Goal: Transaction & Acquisition: Purchase product/service

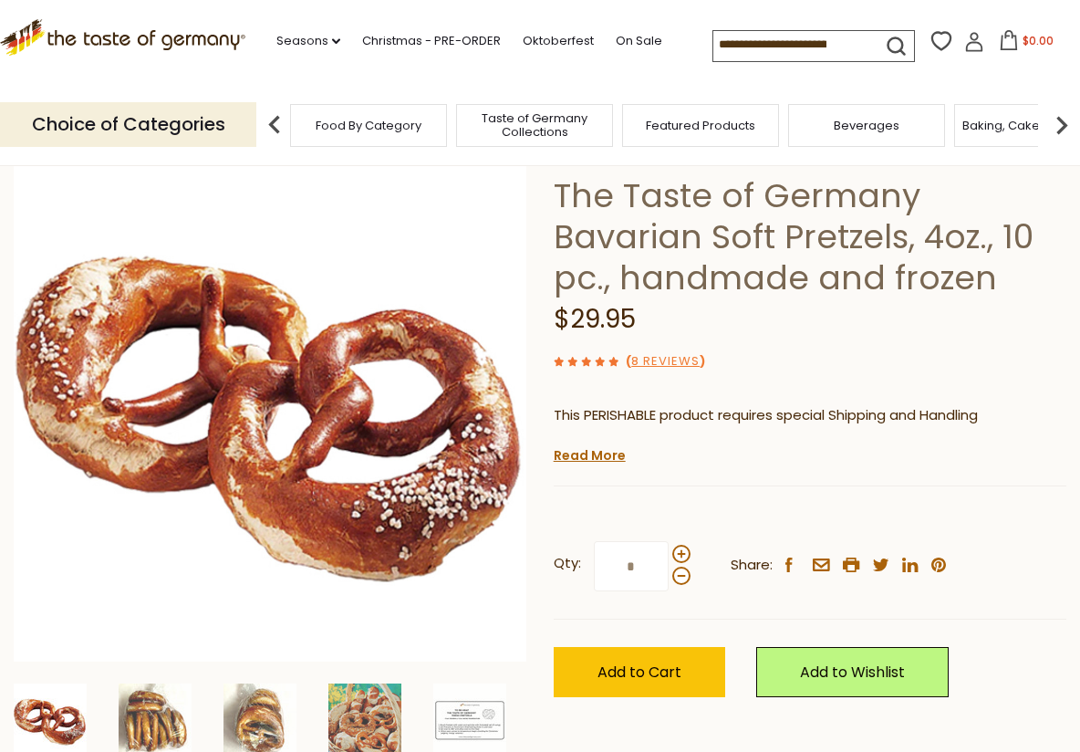
scroll to position [115, 0]
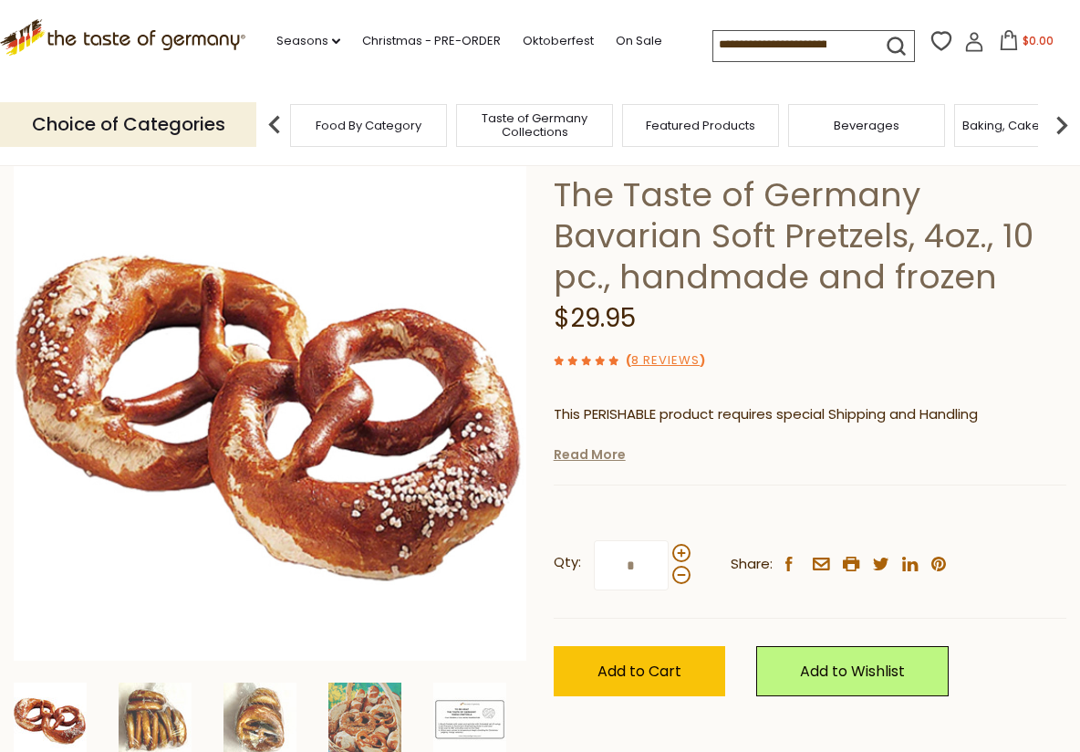
click at [579, 454] on link "Read More" at bounding box center [590, 454] width 72 height 18
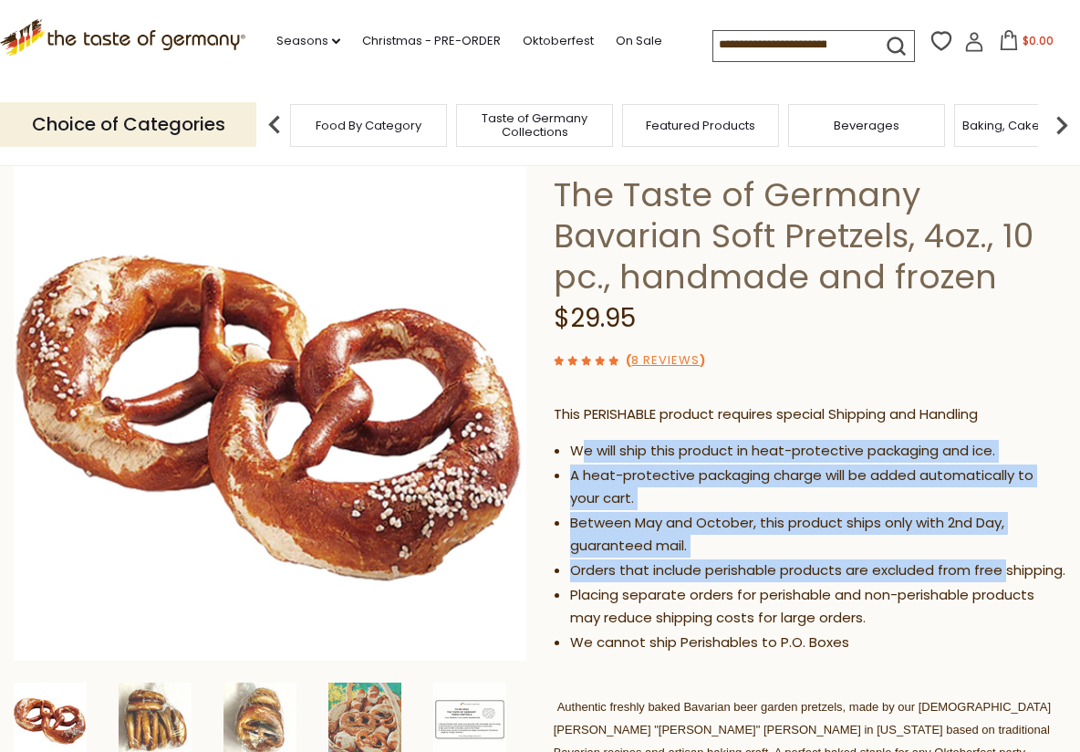
drag, startPoint x: 579, startPoint y: 454, endPoint x: 573, endPoint y: 588, distance: 133.4
click at [573, 588] on ul "We will ship this product in heat-protective packaging and ice. A heat-protecti…" at bounding box center [810, 547] width 513 height 214
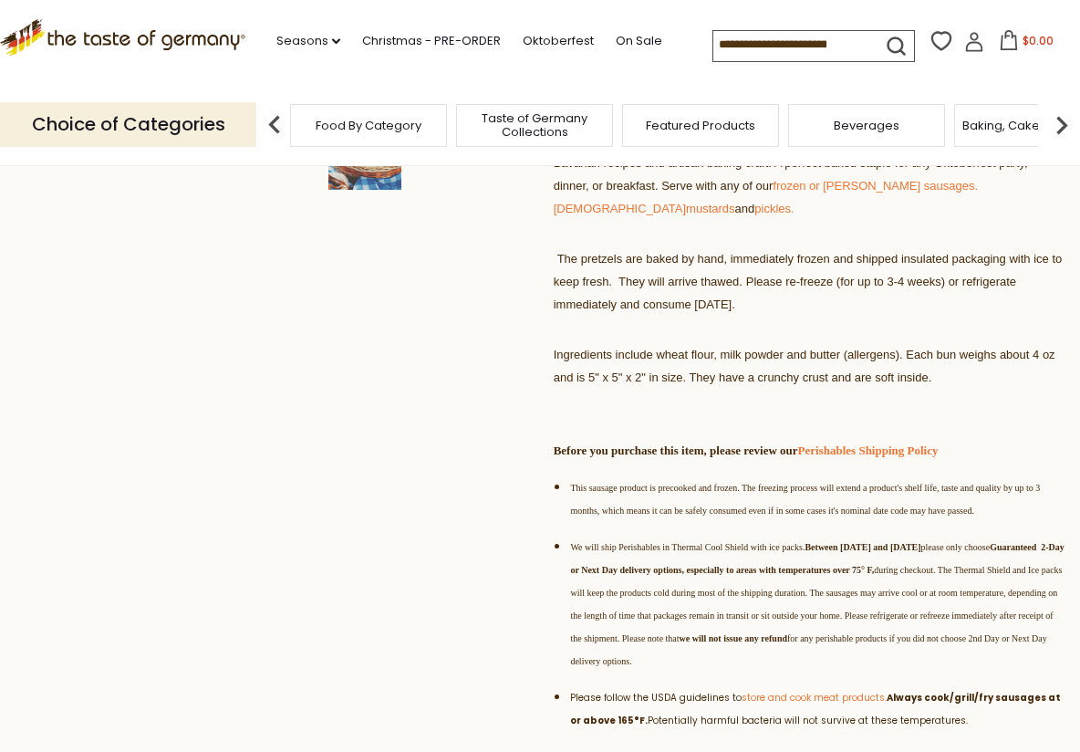
scroll to position [701, 0]
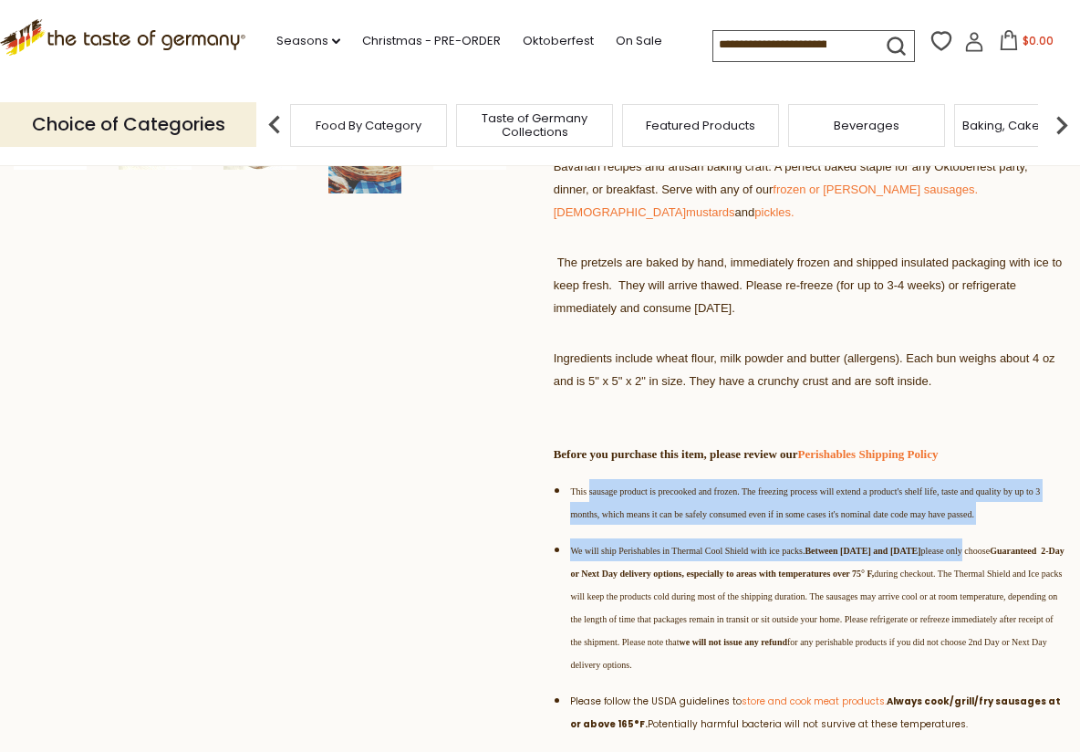
drag, startPoint x: 591, startPoint y: 506, endPoint x: 583, endPoint y: 616, distance: 110.7
click at [585, 615] on ul "This sausage product is precooked and frozen. The freezing process will extend …" at bounding box center [810, 613] width 513 height 269
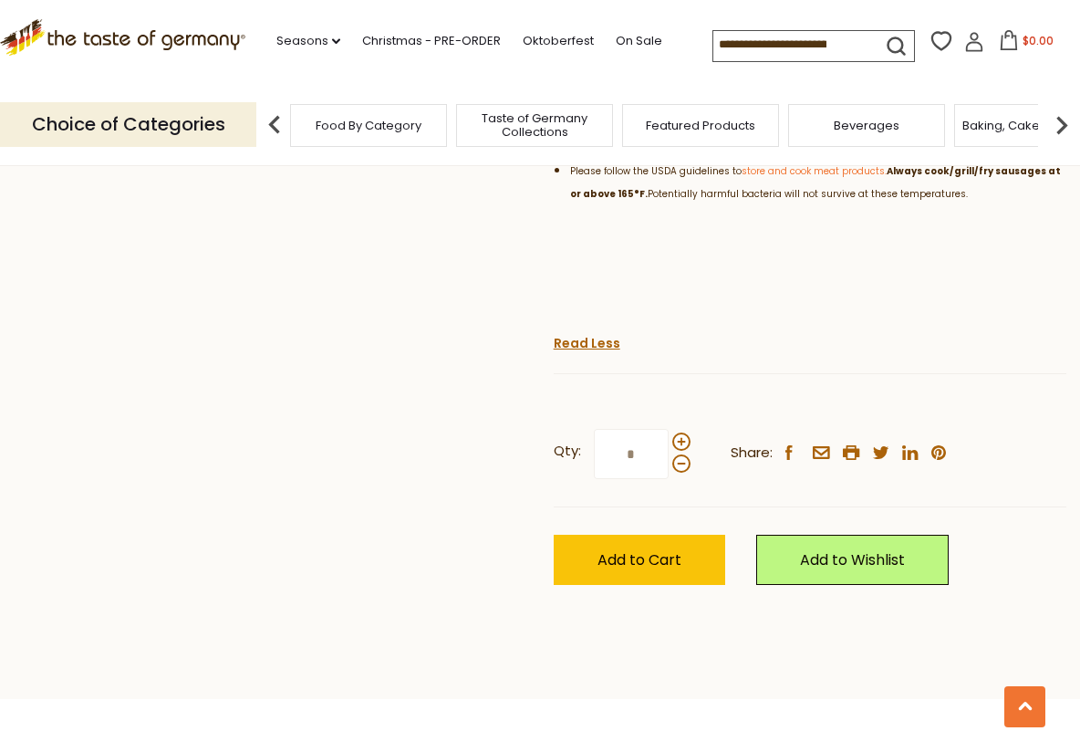
scroll to position [1234, 0]
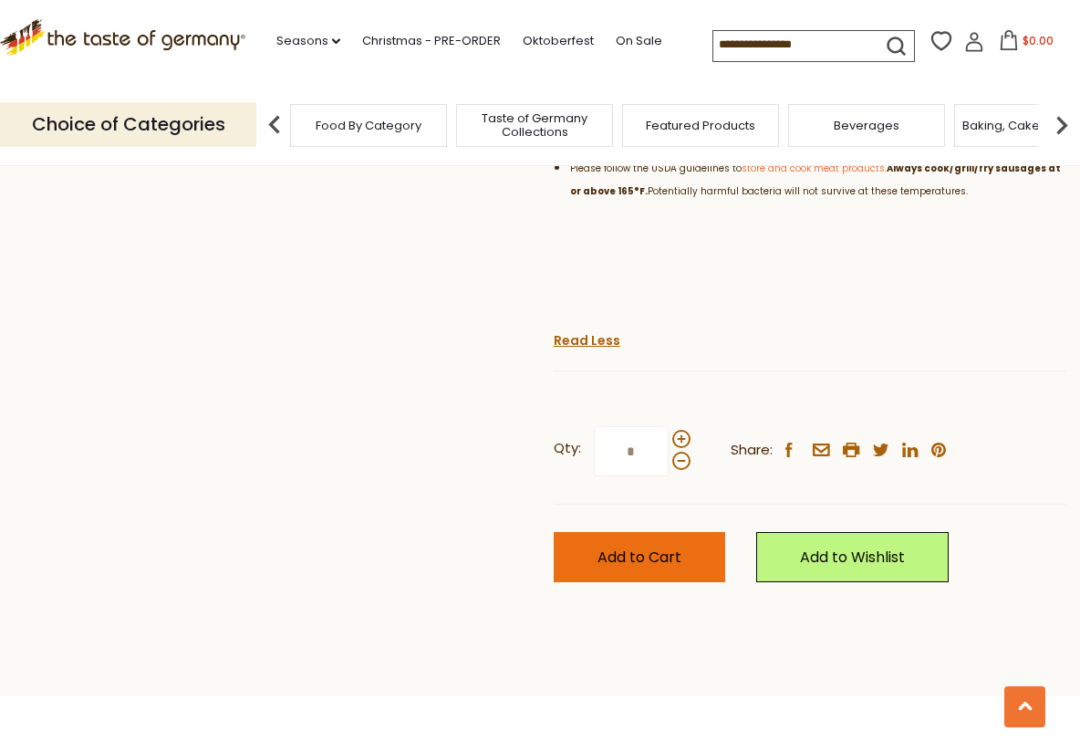
click at [652, 568] on span "Add to Cart" at bounding box center [640, 557] width 84 height 21
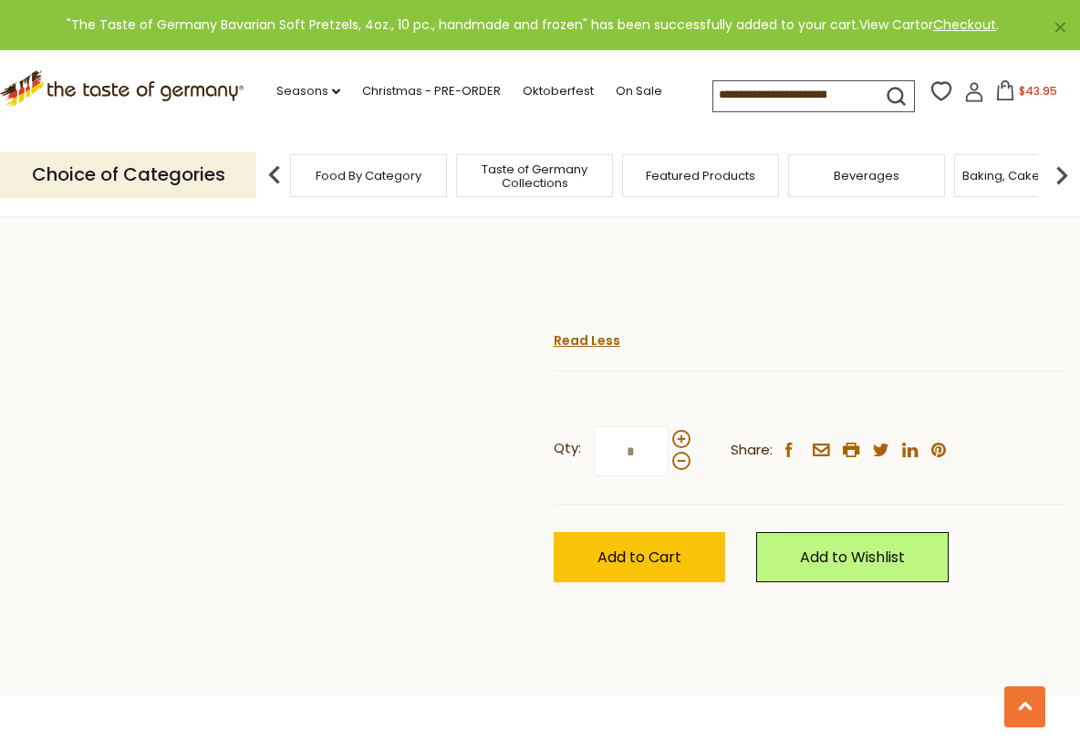
click at [896, 20] on link "View Cart" at bounding box center [890, 25] width 61 height 18
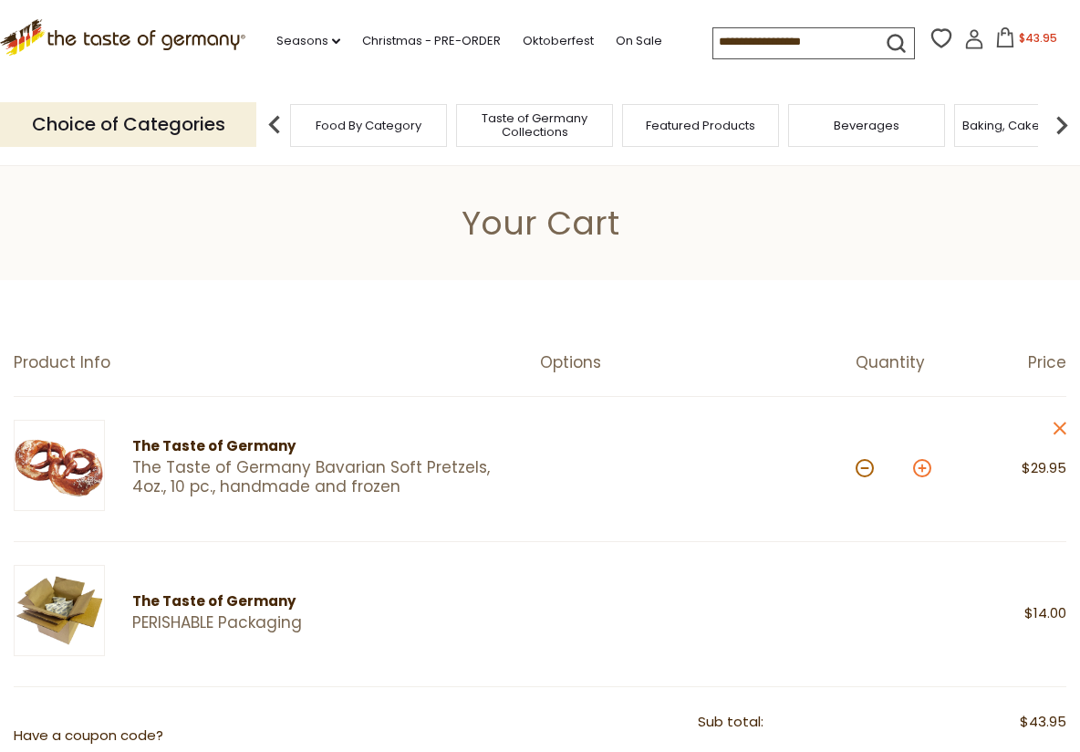
click at [916, 468] on button at bounding box center [922, 468] width 18 height 18
type input "*"
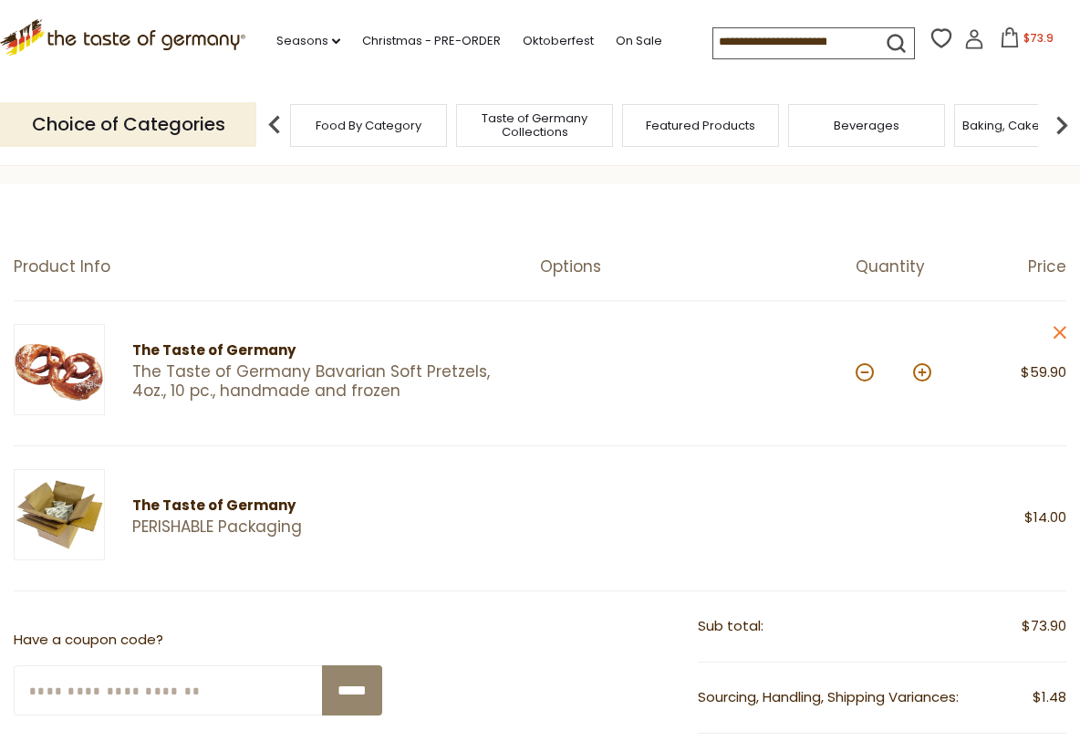
scroll to position [110, 0]
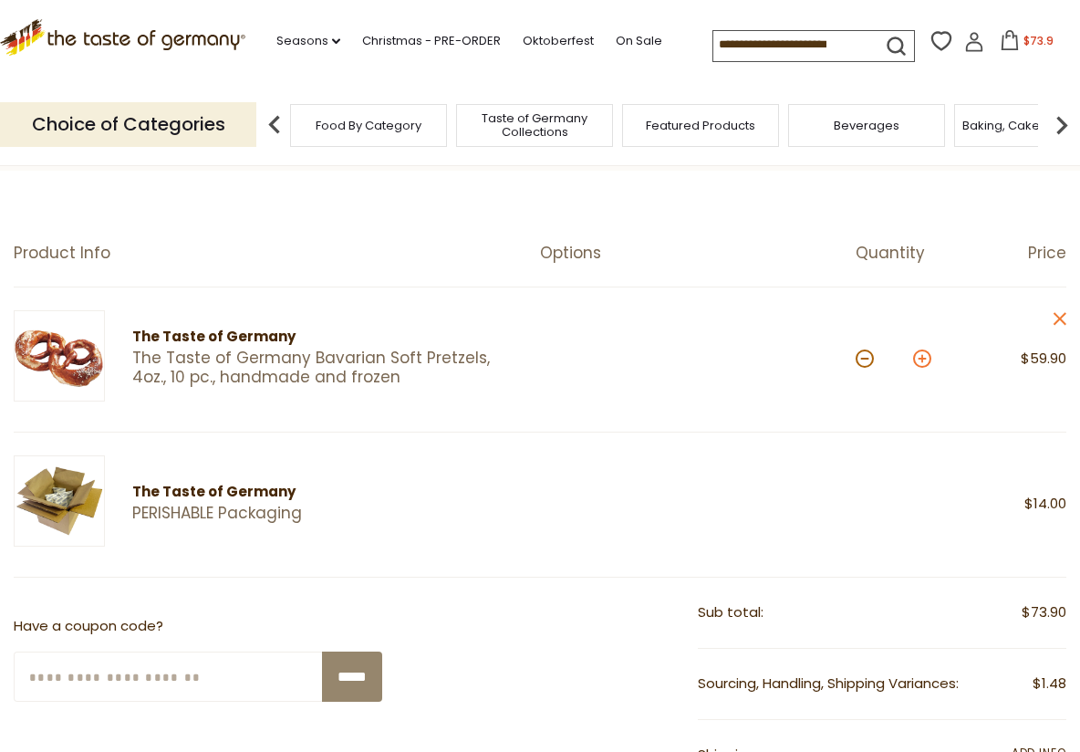
click at [921, 352] on button at bounding box center [922, 359] width 18 height 18
type input "*"
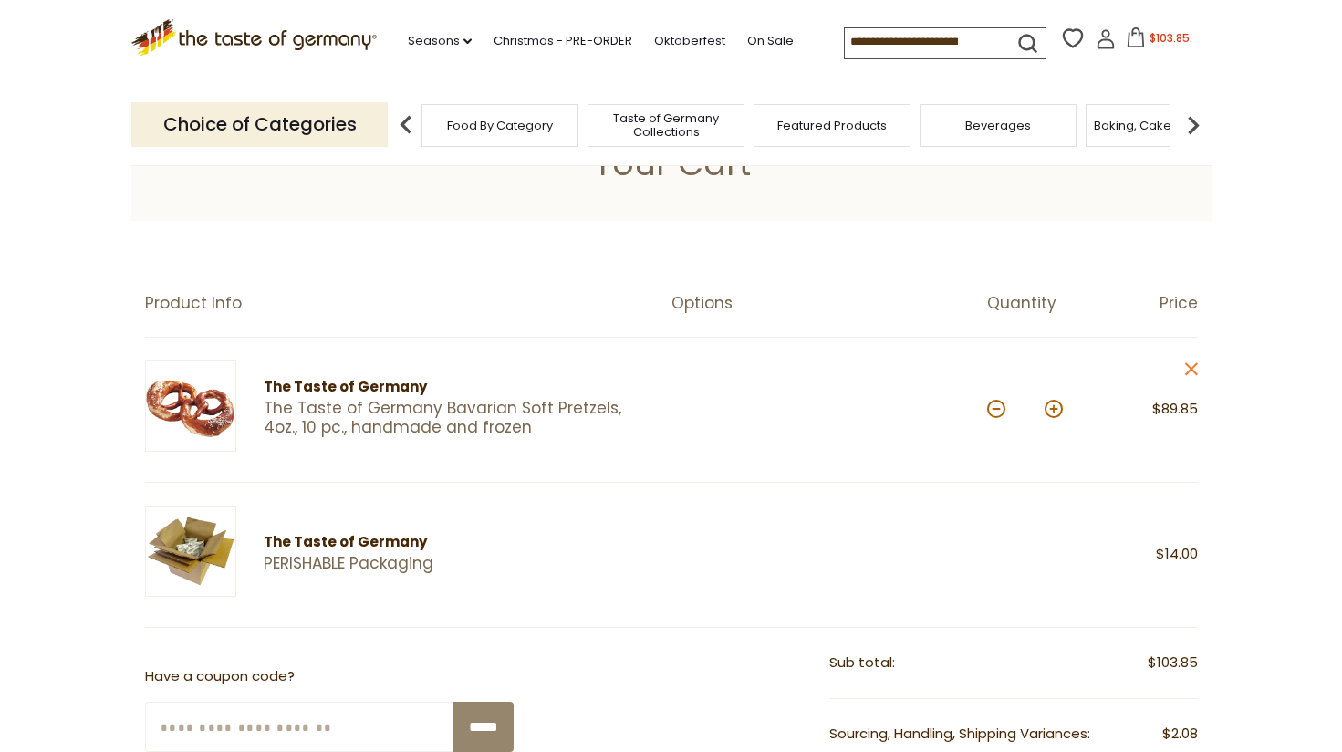
scroll to position [0, 0]
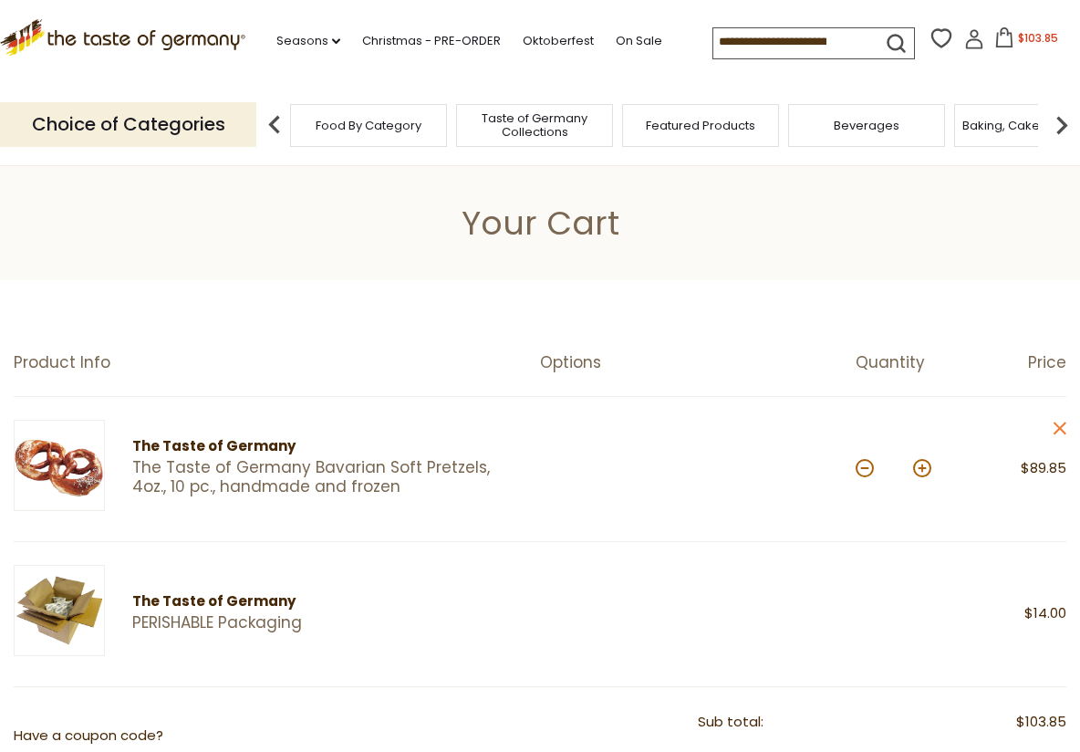
click at [672, 140] on div "Featured Products" at bounding box center [700, 125] width 157 height 43
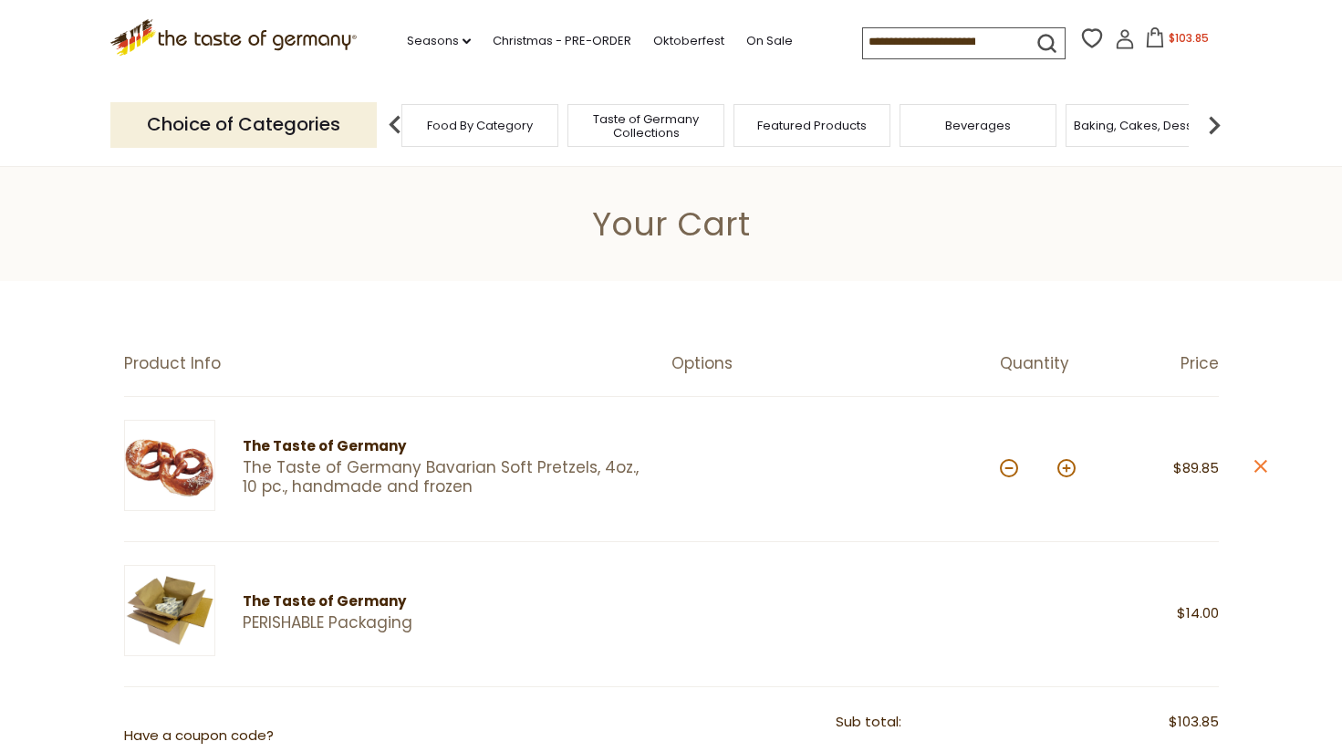
click at [673, 128] on span "Taste of Germany Collections" at bounding box center [646, 125] width 146 height 27
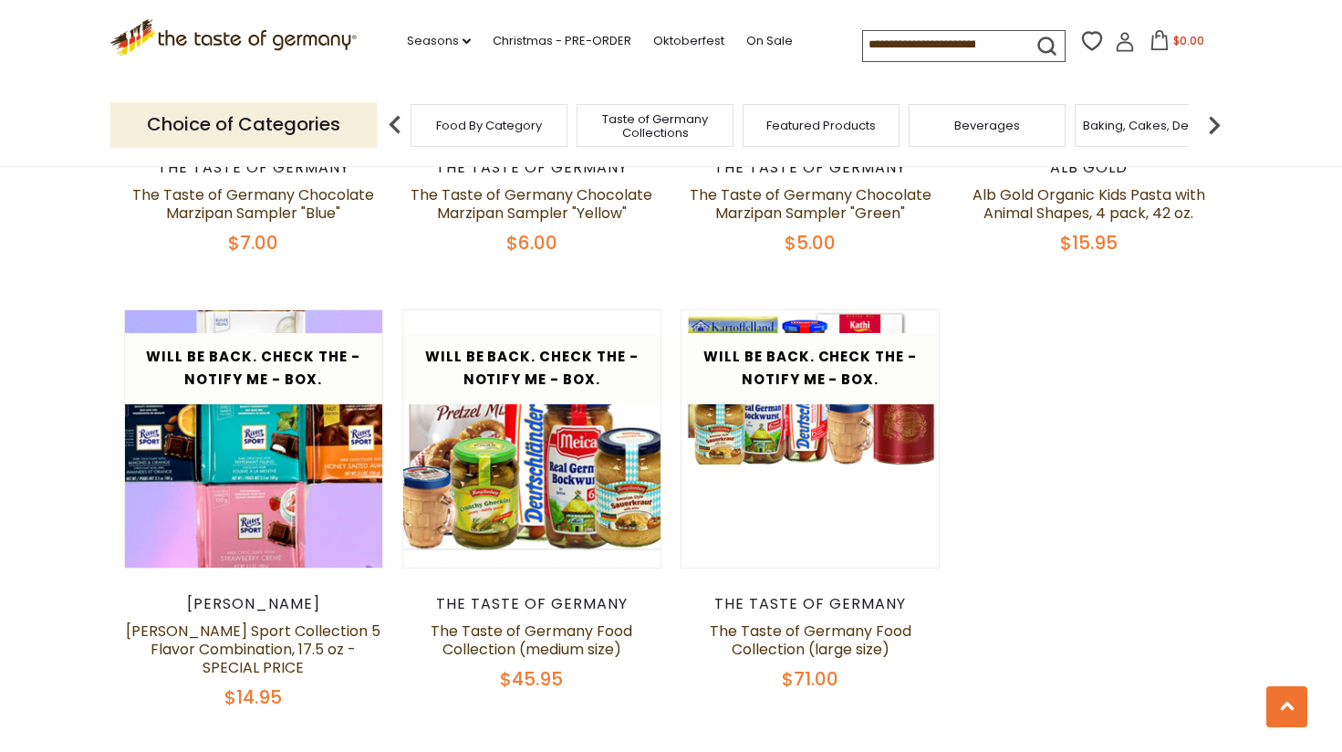
scroll to position [3679, 0]
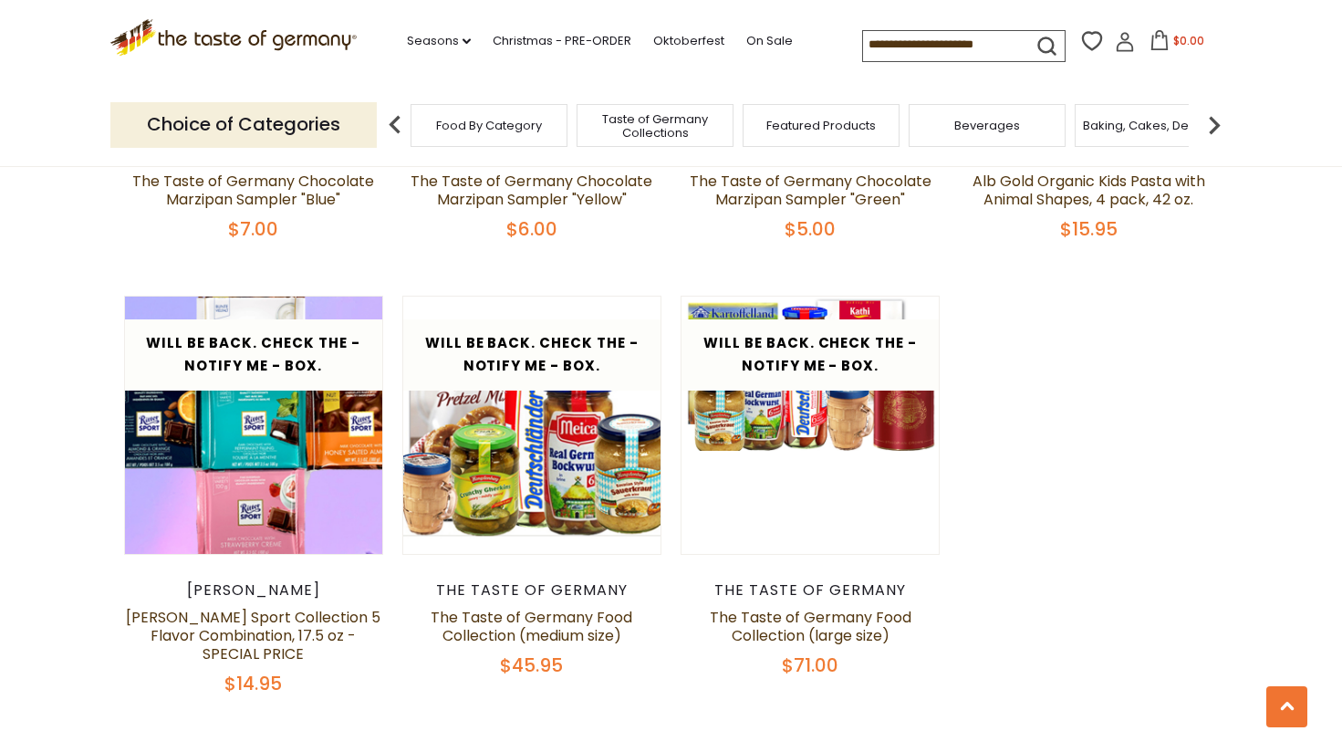
click at [861, 132] on span "Featured Products" at bounding box center [822, 126] width 110 height 14
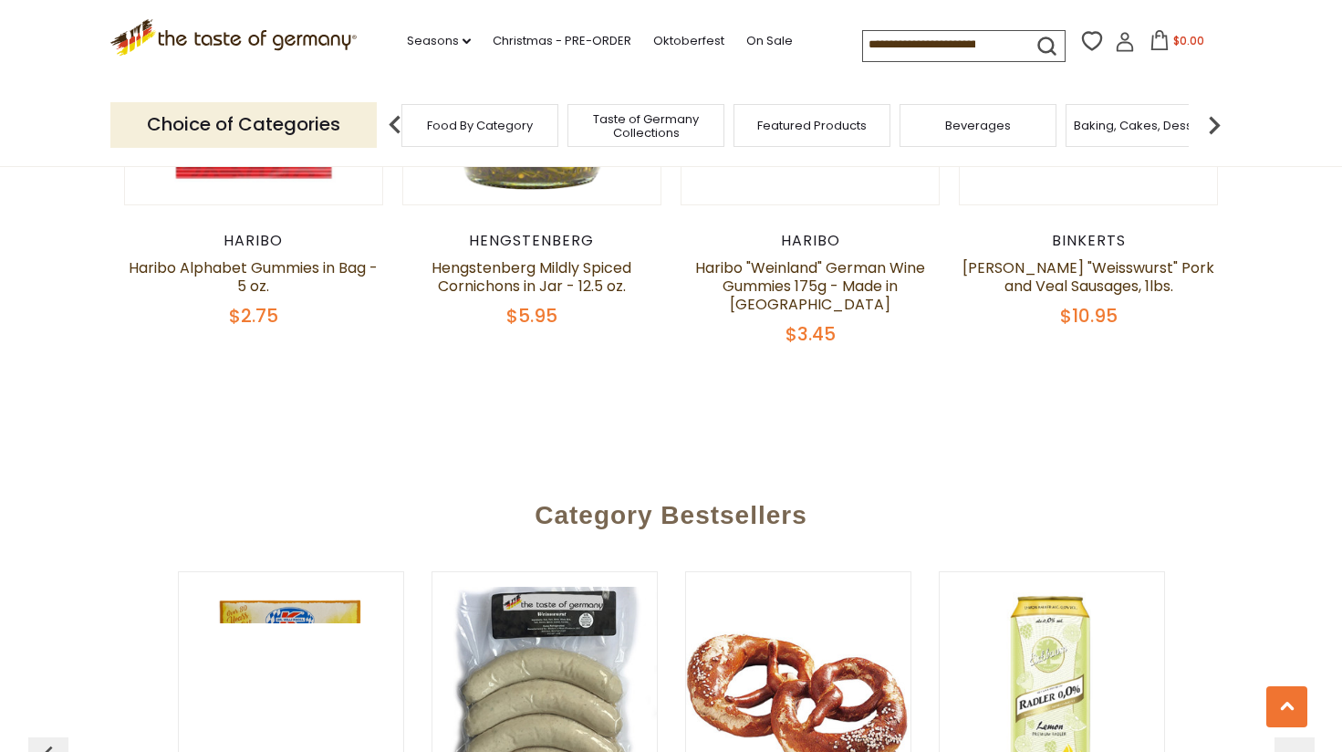
scroll to position [1785, 0]
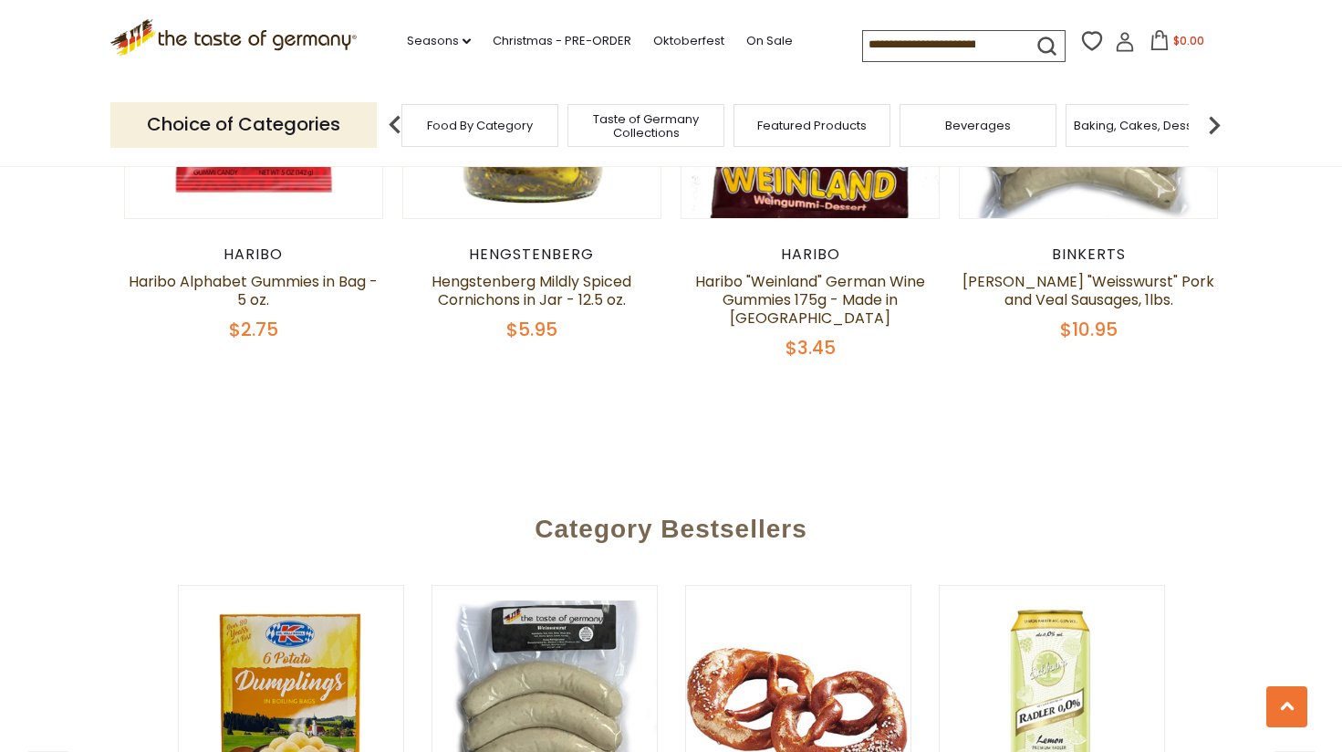
click at [1107, 131] on span "Baking, Cakes, Desserts" at bounding box center [1144, 126] width 141 height 14
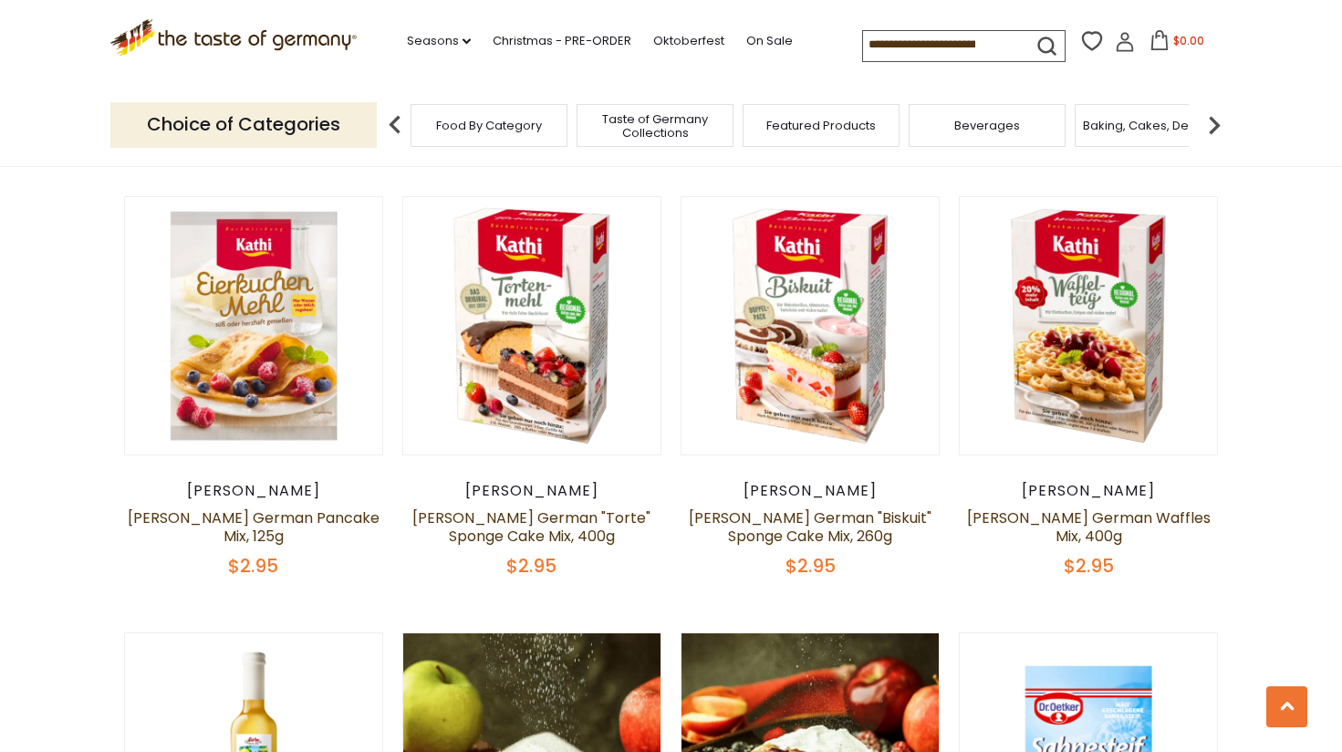
scroll to position [2836, 0]
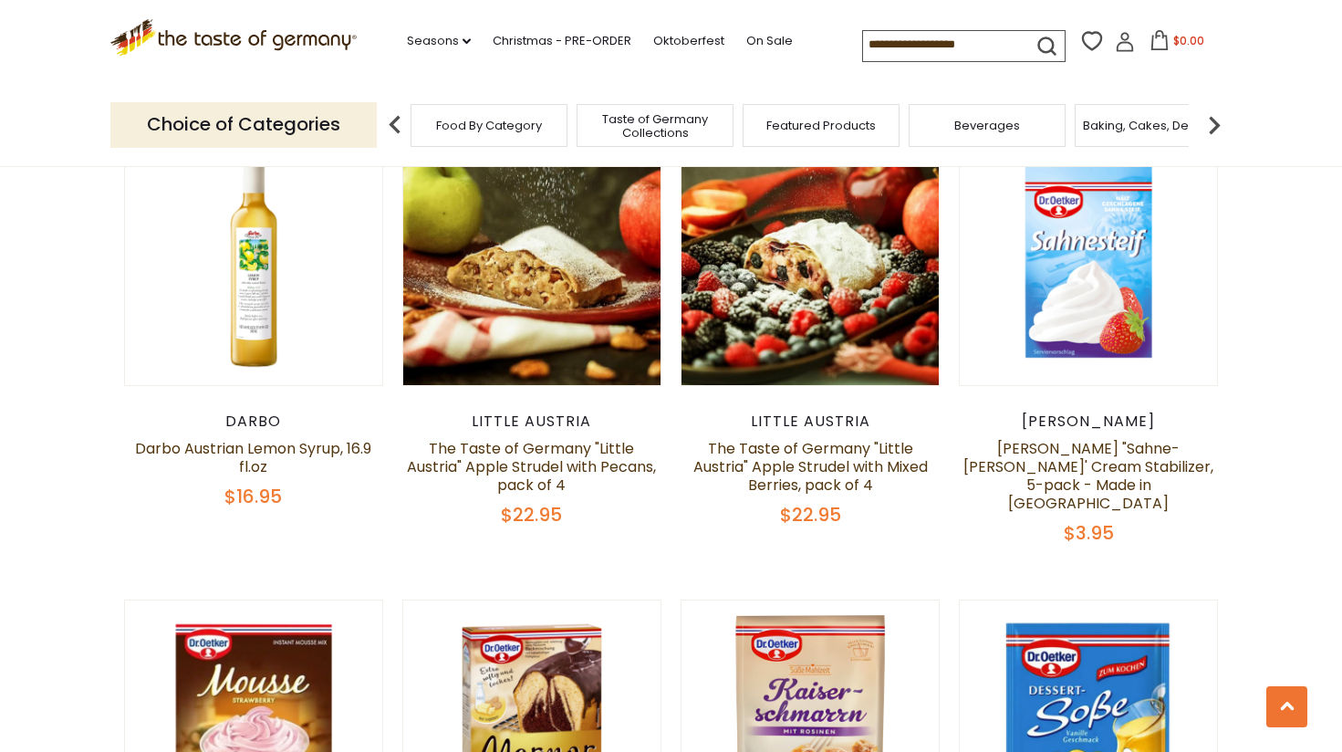
click at [1220, 126] on img at bounding box center [1214, 125] width 37 height 37
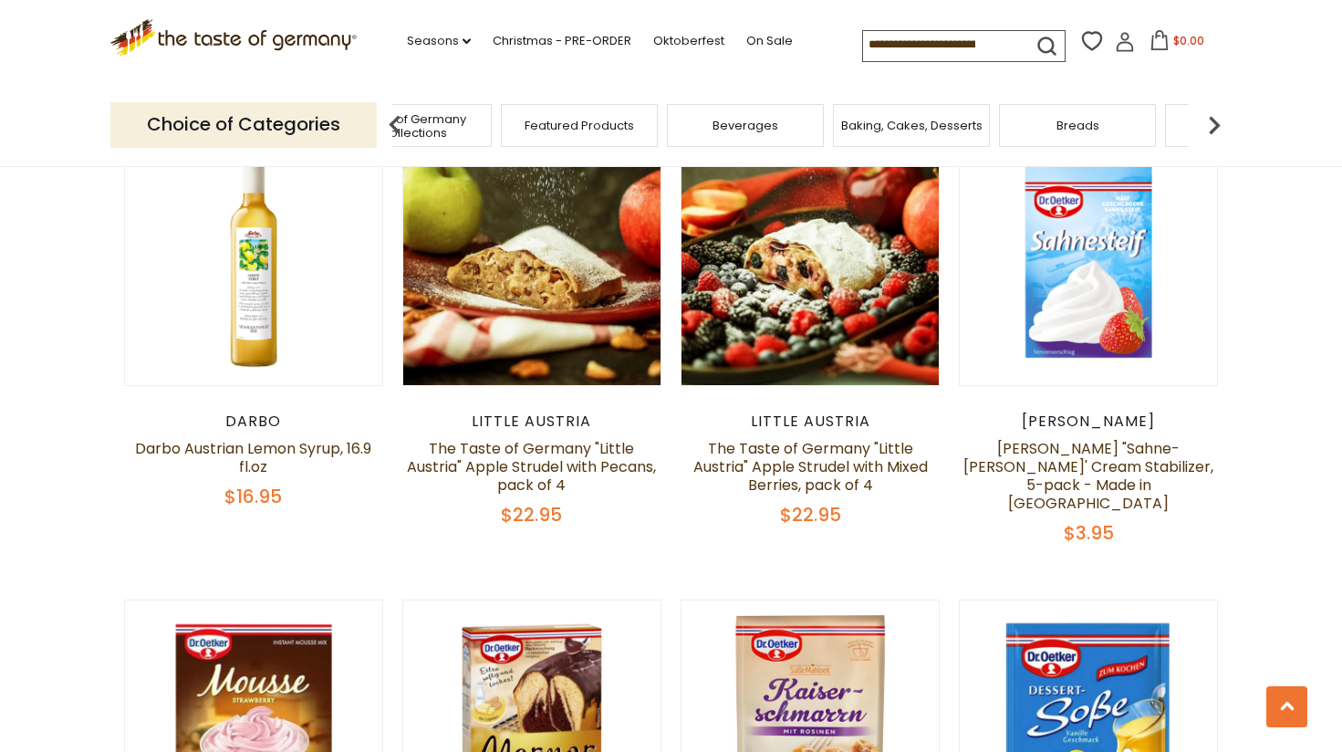
click at [1220, 128] on img at bounding box center [1214, 125] width 37 height 37
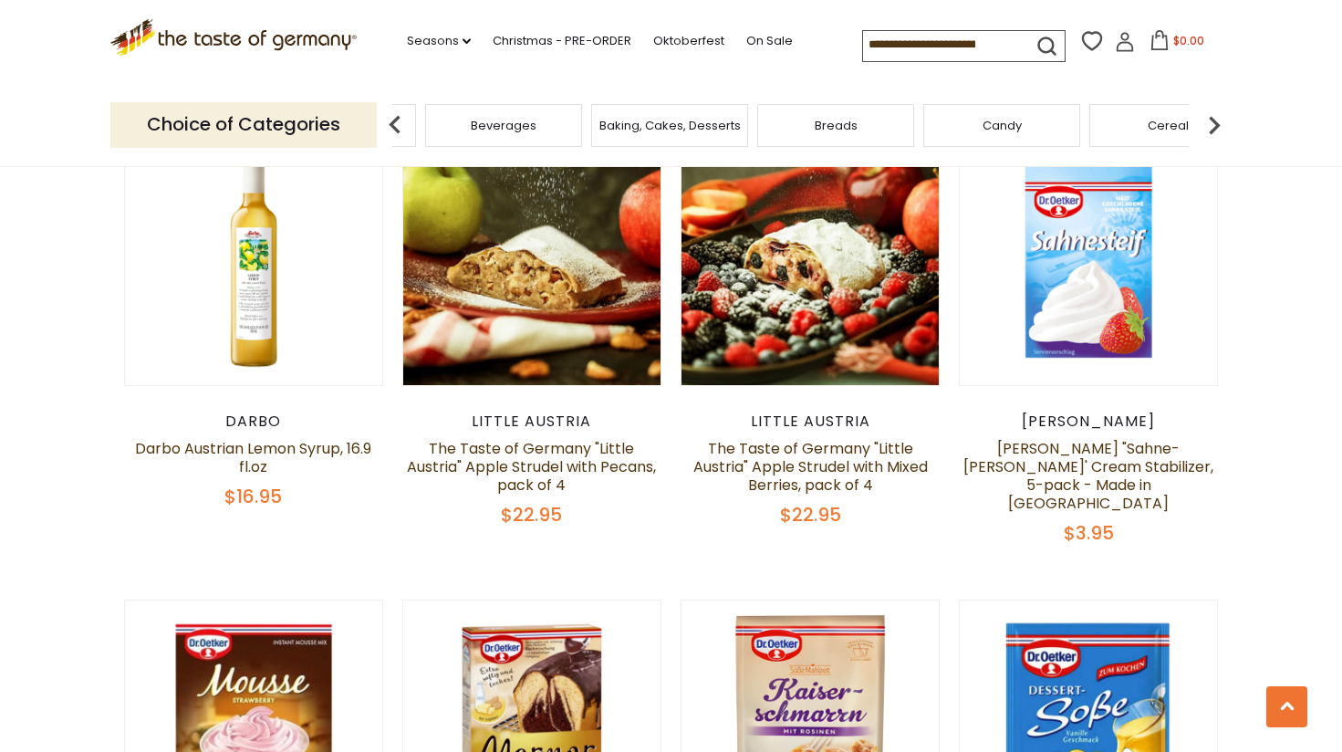
click at [879, 132] on div "Breads" at bounding box center [835, 125] width 157 height 43
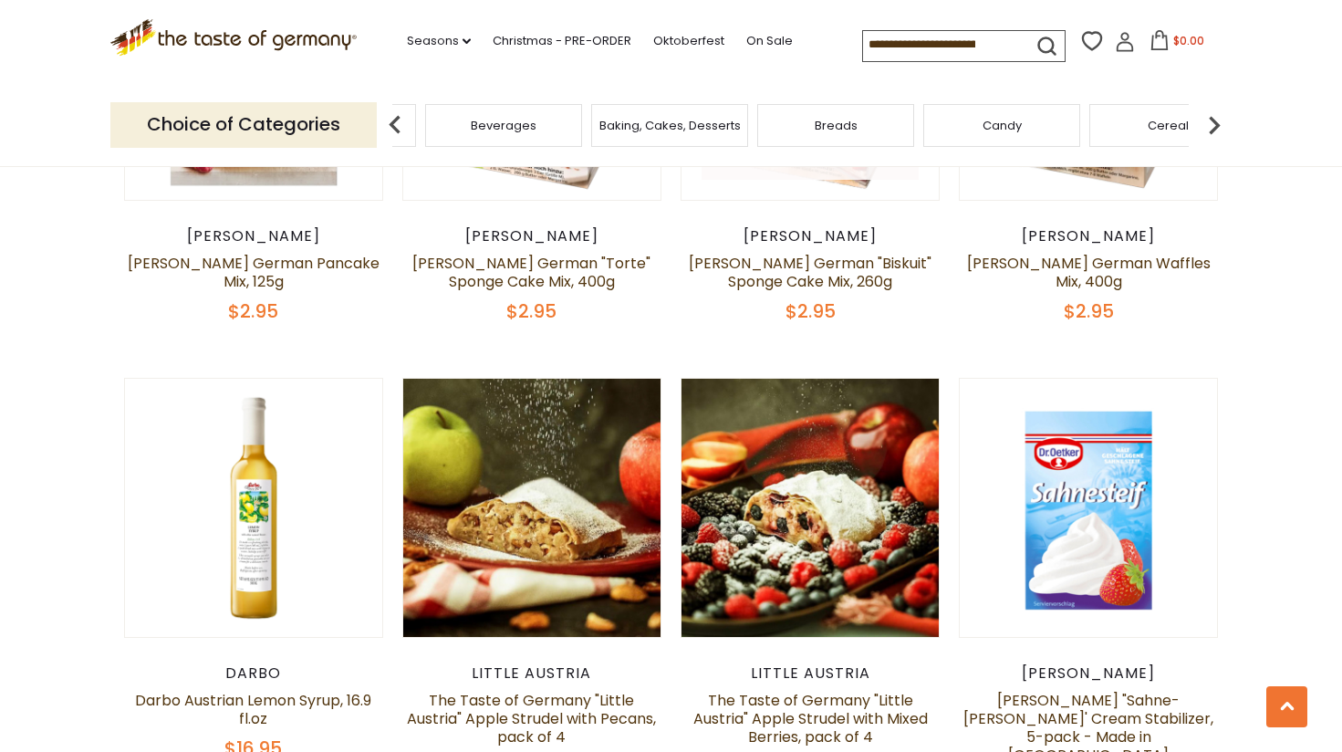
scroll to position [2572, 0]
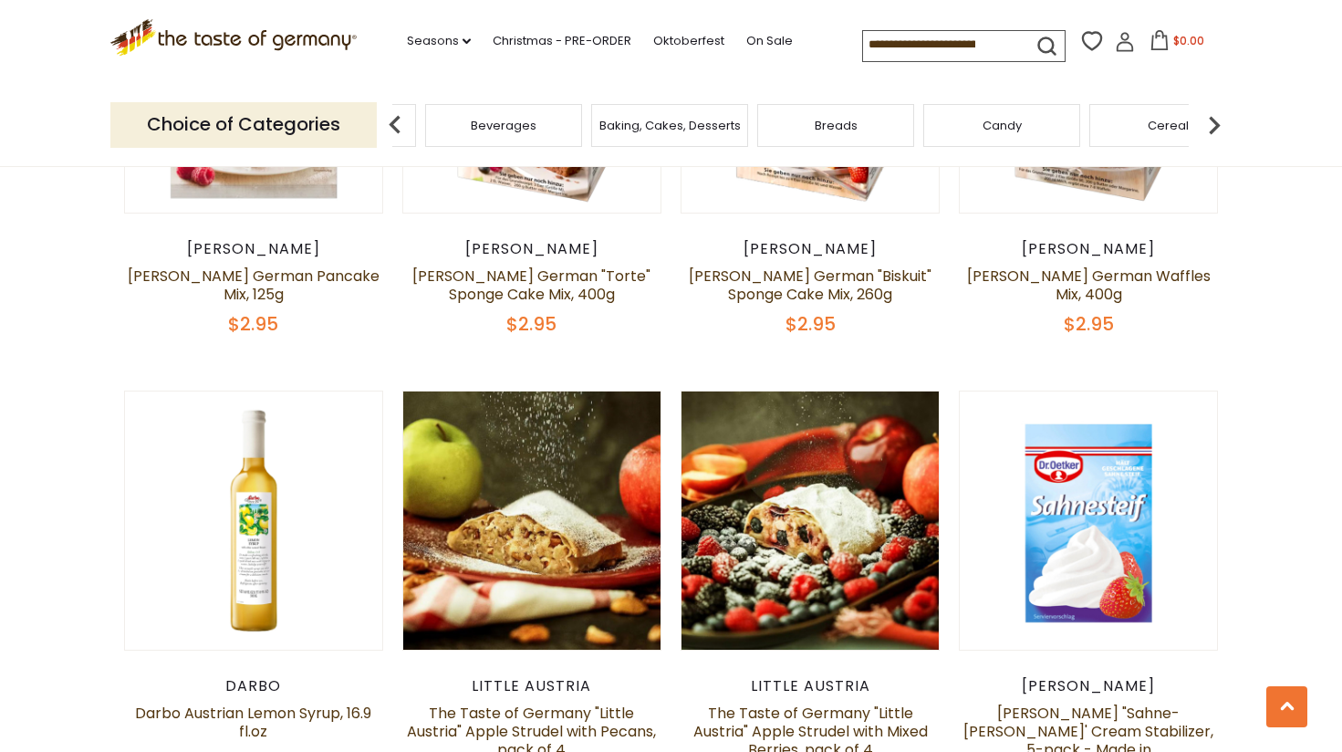
click at [858, 123] on div "Breads" at bounding box center [835, 125] width 157 height 43
click at [858, 123] on span "Breads" at bounding box center [850, 126] width 43 height 14
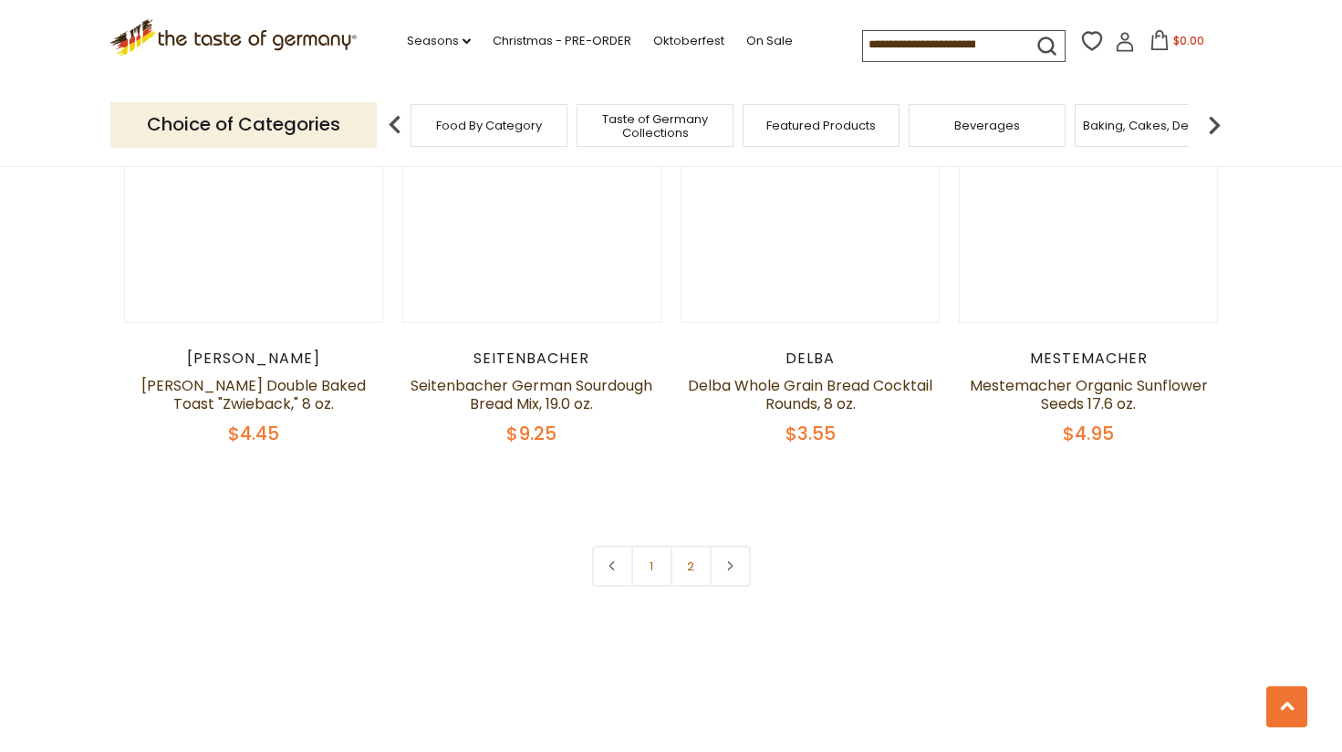
scroll to position [4196, 0]
